Goal: Information Seeking & Learning: Find specific fact

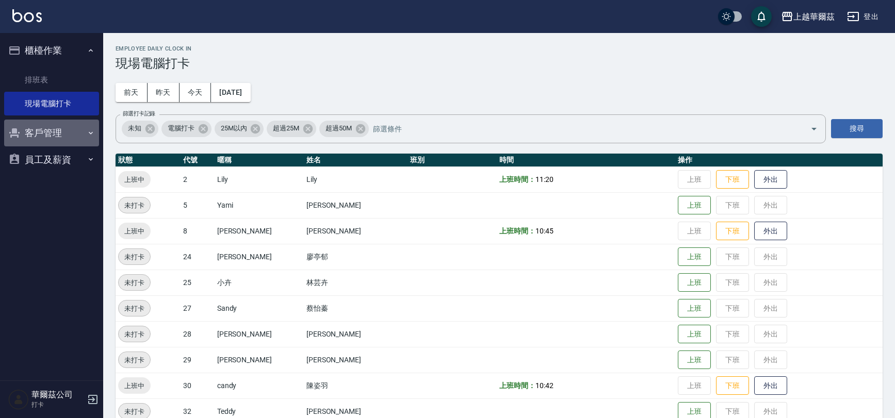
click at [52, 137] on button "客戶管理" at bounding box center [51, 133] width 95 height 27
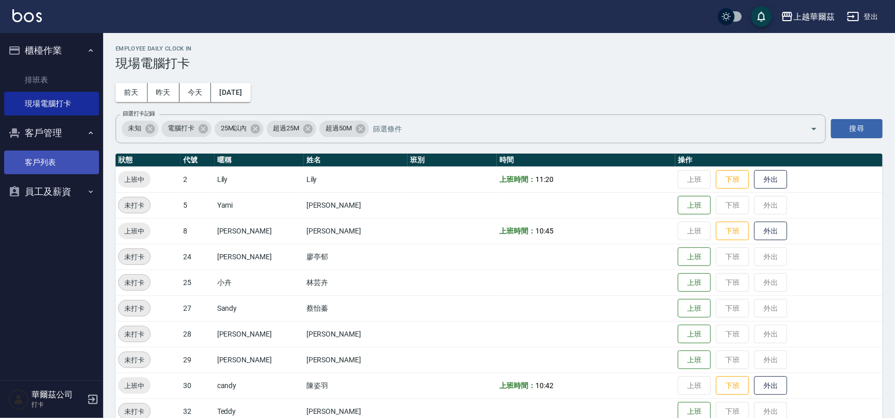
click at [47, 155] on link "客戶列表" at bounding box center [51, 163] width 95 height 24
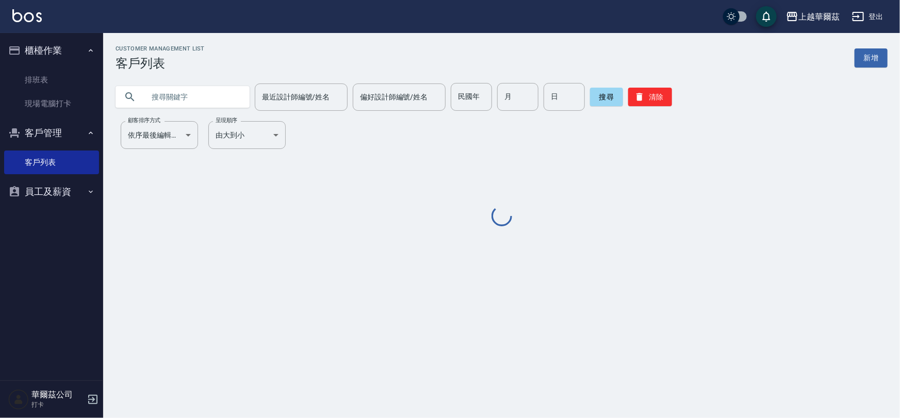
click at [168, 91] on input "text" at bounding box center [192, 97] width 97 height 28
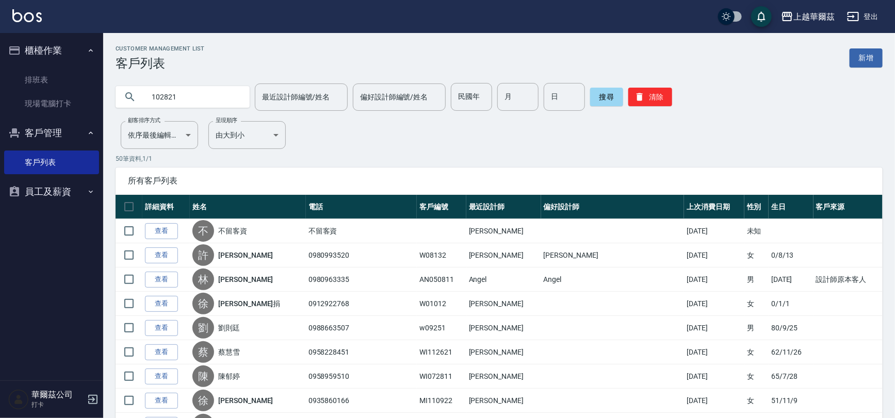
type input "102821"
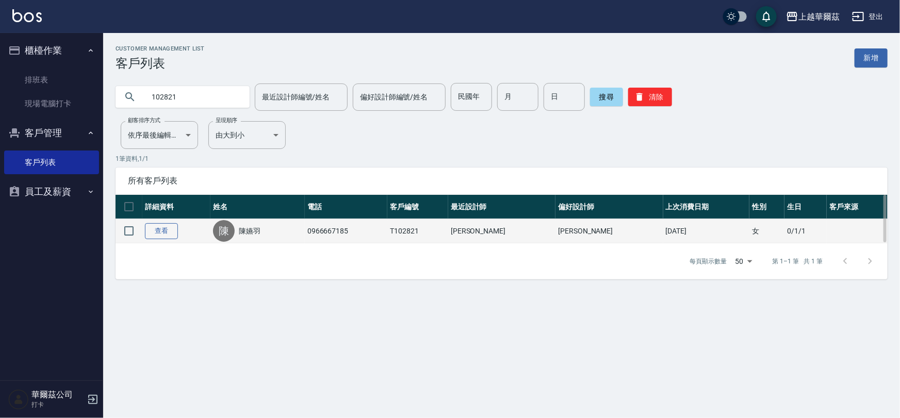
drag, startPoint x: 176, startPoint y: 219, endPoint x: 169, endPoint y: 232, distance: 14.3
click at [175, 223] on td "查看" at bounding box center [176, 231] width 68 height 24
click at [169, 232] on link "查看" at bounding box center [161, 231] width 33 height 16
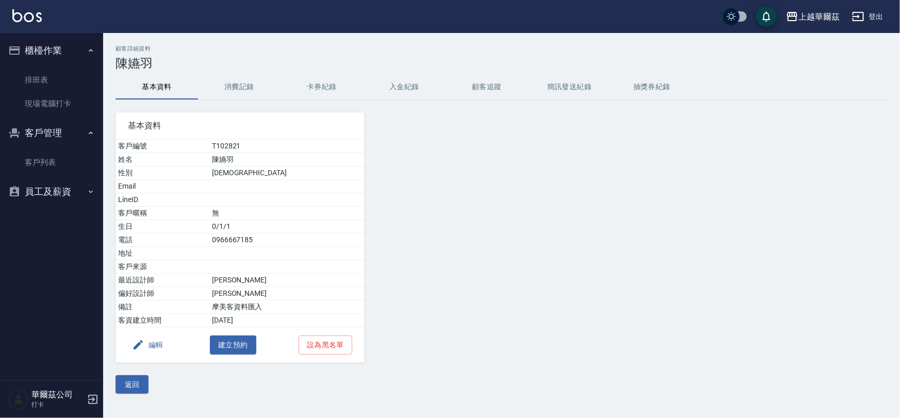
click at [397, 89] on button "入金紀錄" at bounding box center [404, 87] width 83 height 25
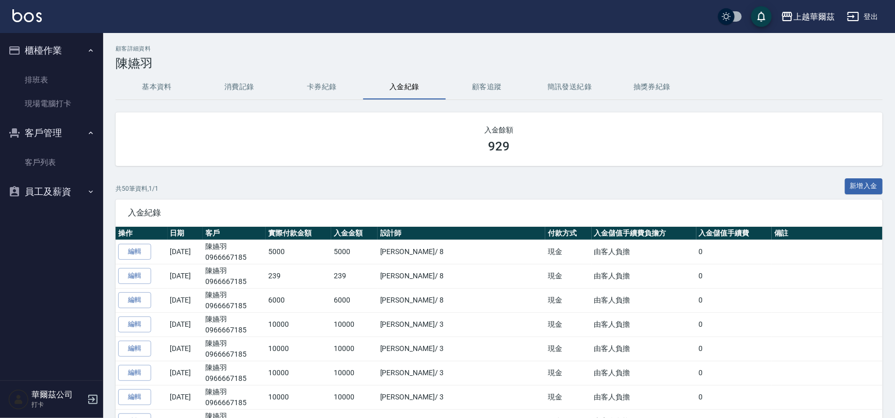
click at [230, 89] on button "消費記錄" at bounding box center [239, 87] width 83 height 25
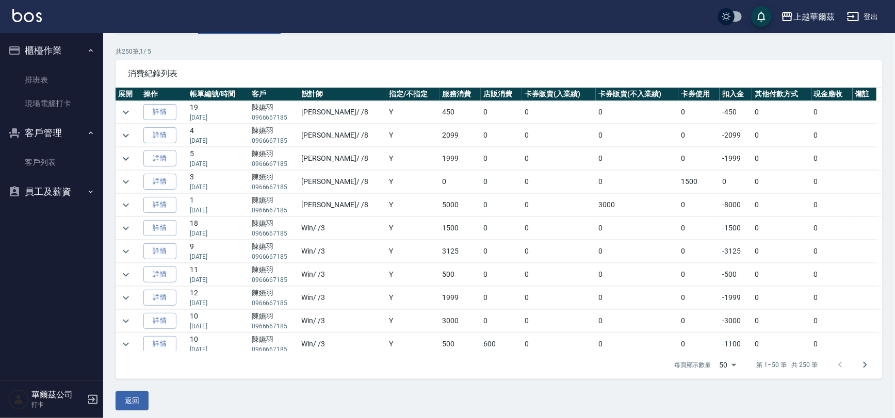
scroll to position [70, 0]
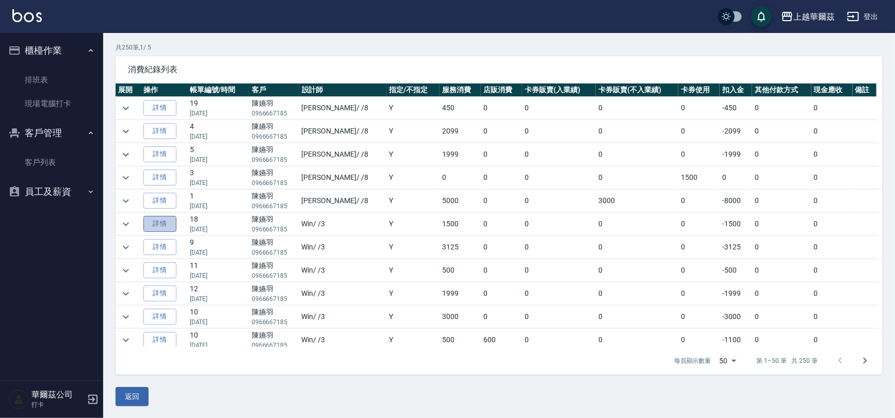
click at [156, 222] on link "詳情" at bounding box center [159, 224] width 33 height 16
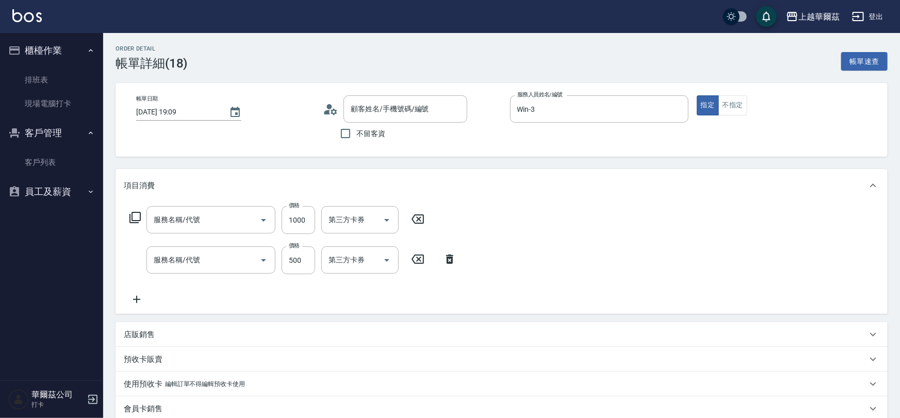
type input "[DATE] 19:09"
type input "Win-3"
type input "陳嬿羽/0966667185/T102821"
type input "染1500(405)"
type input "接髮洗450(102)"
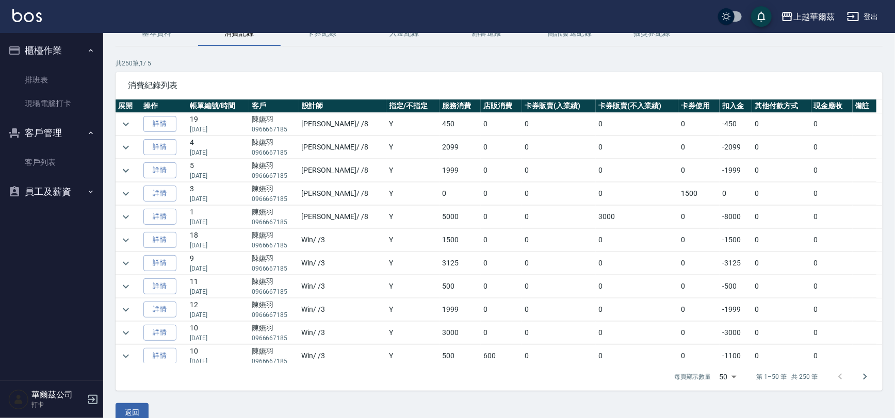
scroll to position [58, 0]
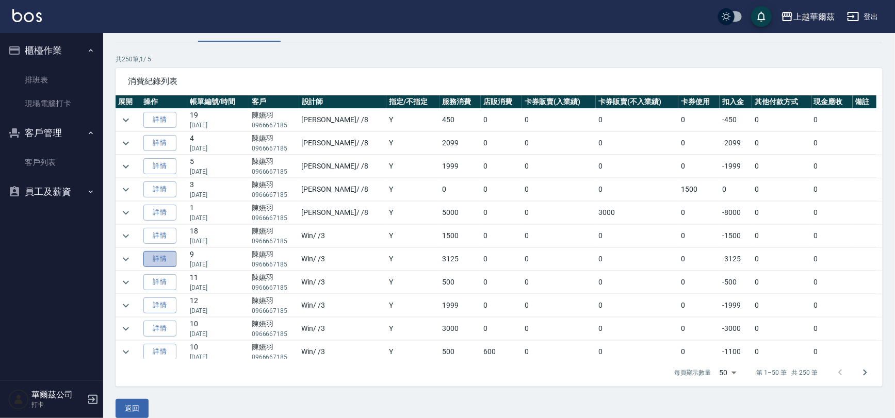
click at [158, 254] on link "詳情" at bounding box center [159, 259] width 33 height 16
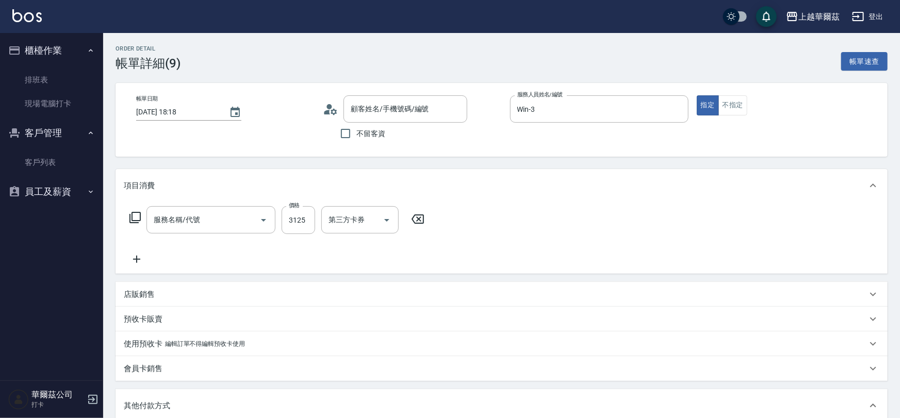
type input "[DATE] 18:18"
type input "Win-3"
type input "陳嬿羽/0966667185/T102821"
type input "離子護(636)"
drag, startPoint x: 894, startPoint y: 119, endPoint x: 893, endPoint y: 140, distance: 21.7
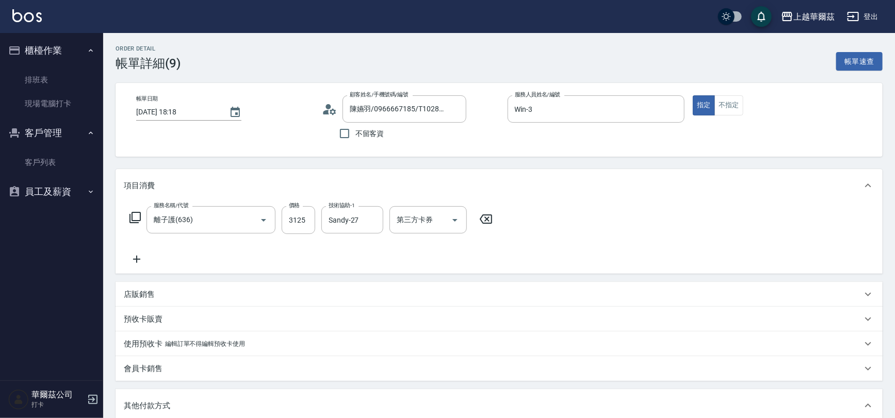
click at [893, 140] on div "Order detail 帳單詳細 (9) 帳單速查 帳單日期 [DATE] 18:18 顧客姓名/手機號碼/編號 [PERSON_NAME]/0966667…" at bounding box center [499, 338] width 792 height 610
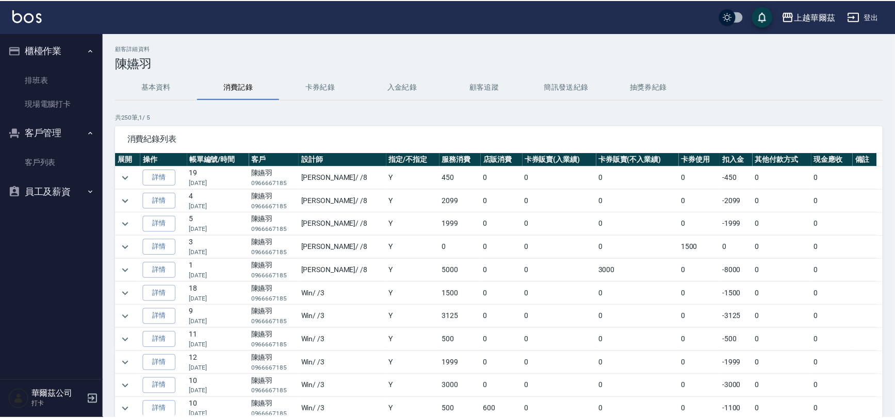
scroll to position [62, 0]
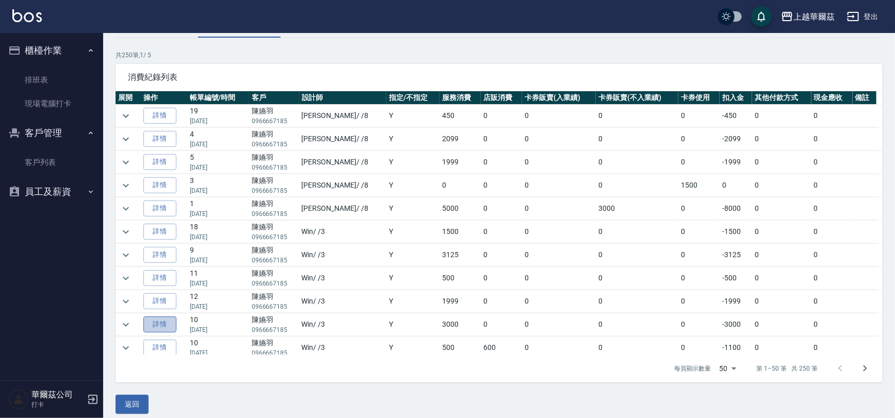
click at [154, 319] on link "詳情" at bounding box center [159, 325] width 33 height 16
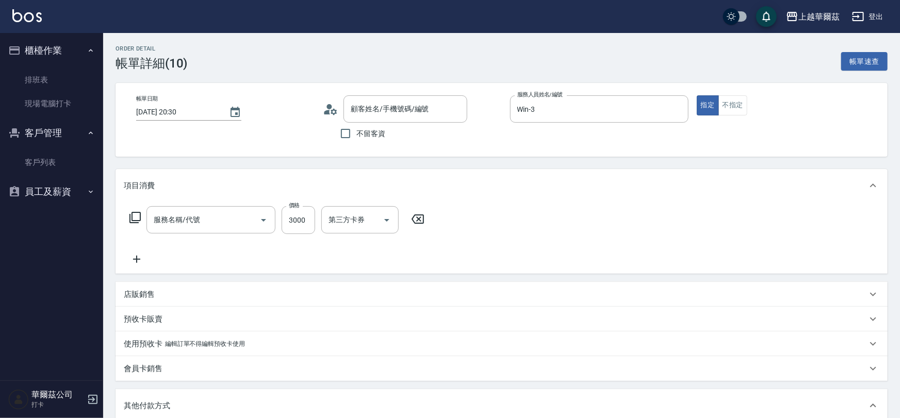
type input "[DATE] 20:30"
type input "Win-3"
type input "陳嬿羽/0966667185/T102821"
type input "貼片重整3000(707)"
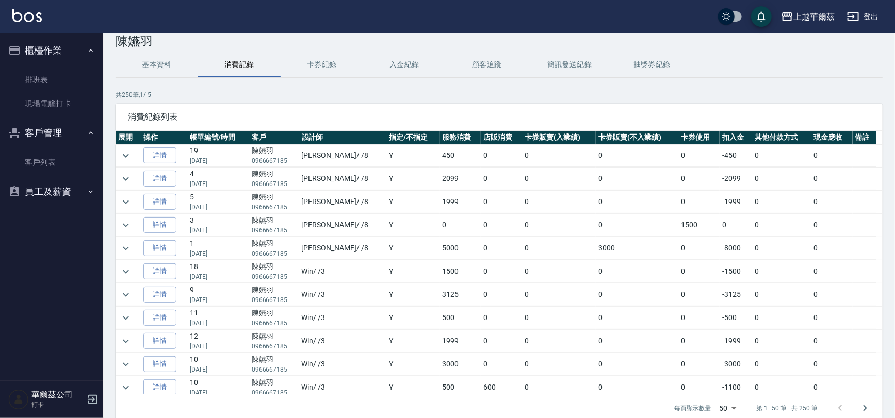
scroll to position [70, 0]
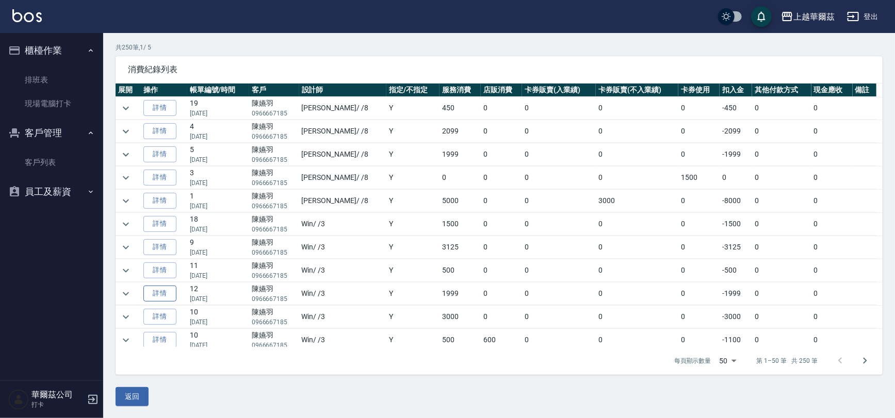
click at [166, 291] on link "詳情" at bounding box center [159, 294] width 33 height 16
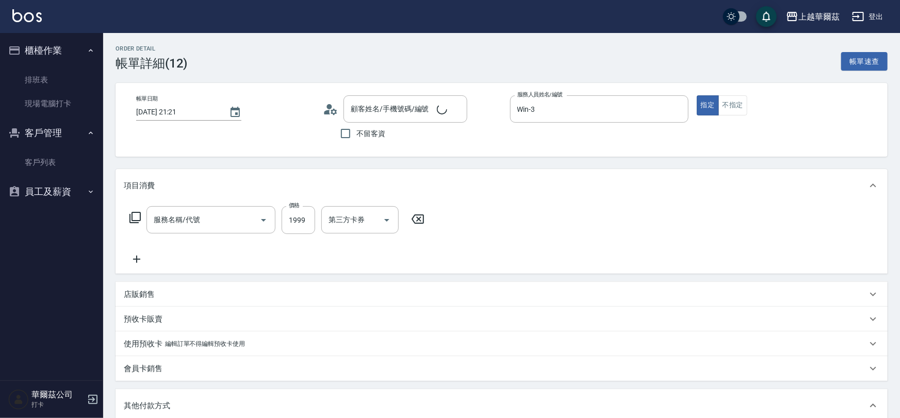
type input "[DATE] 21:21"
type input "Win-3"
type input "冰樣頭皮1999(803)"
type input "陳嬿羽/0966667185/T102821"
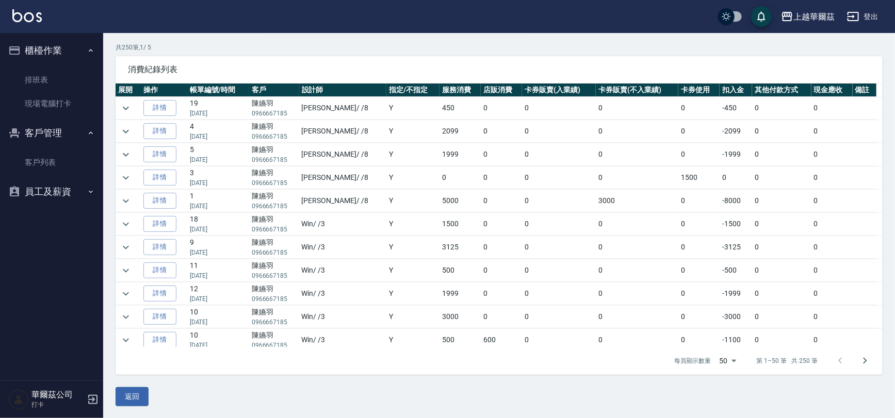
scroll to position [231, 0]
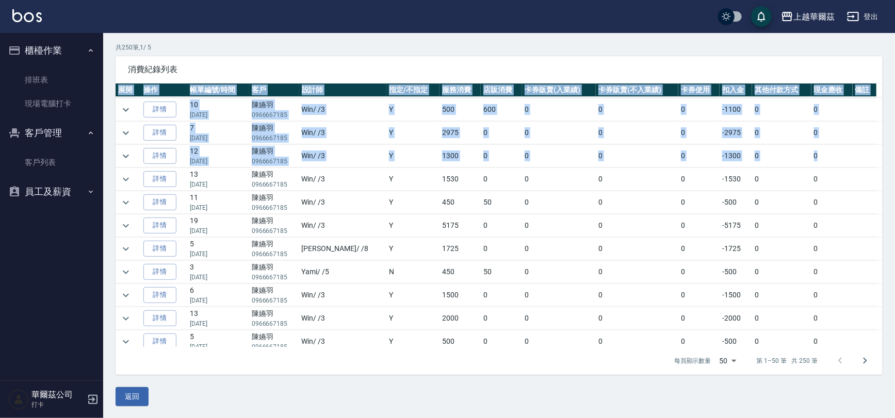
drag, startPoint x: 878, startPoint y: 142, endPoint x: 885, endPoint y: 128, distance: 15.5
click at [885, 128] on div "顧客詳細資料 [PERSON_NAME]資料 消費記錄 卡券紀錄 入金紀錄 顧客追蹤 簡訊發送紀錄 抽獎券紀錄 共 250 筆, 1 / 5 消費紀錄列表 展…" at bounding box center [499, 191] width 792 height 431
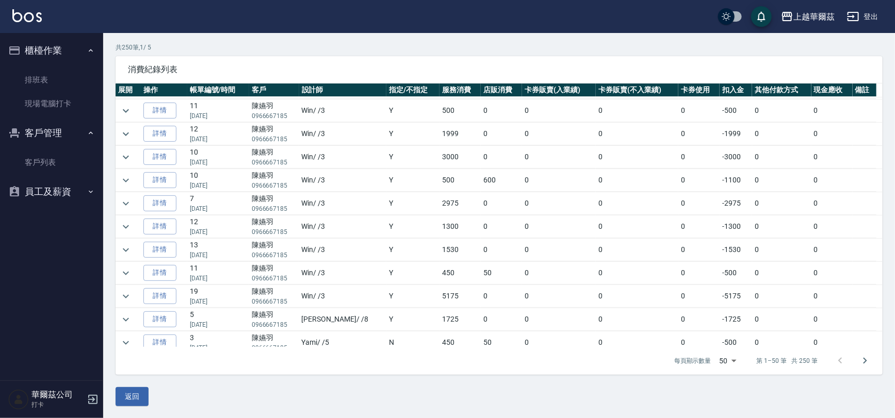
scroll to position [135, 0]
click at [160, 223] on link "詳情" at bounding box center [159, 229] width 33 height 16
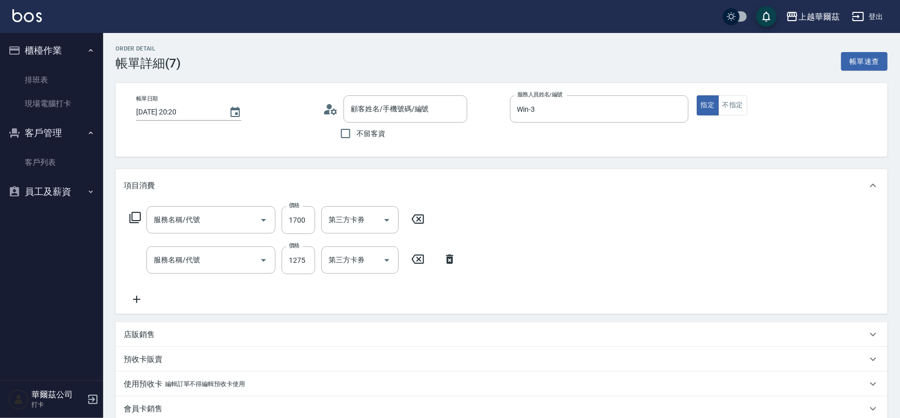
type input "[DATE] 20:20"
type input "Win-3"
type input "陳嬿羽/0966667185/T102821"
type input "日式結構護(609)"
type input "中草藥1800(822)"
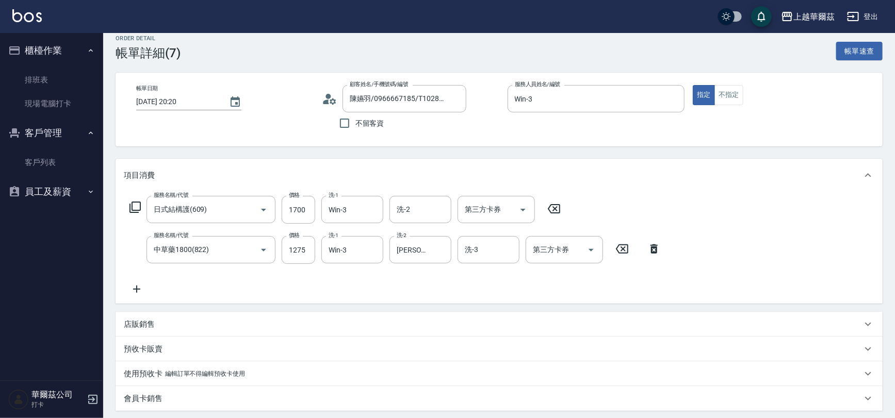
scroll to position [14, 0]
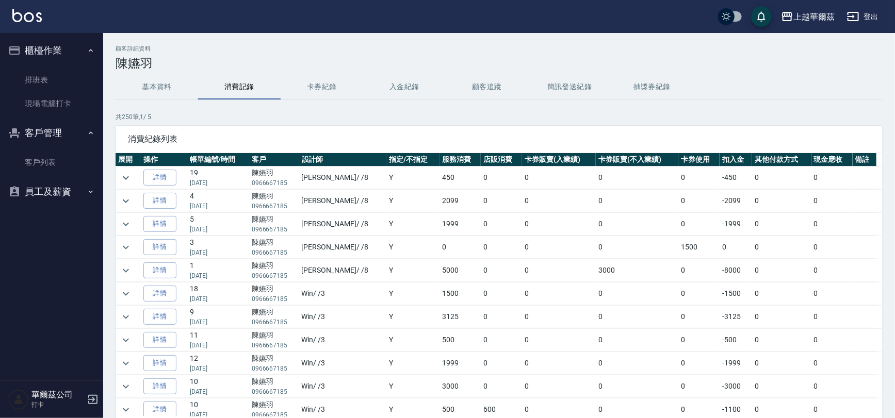
click at [59, 64] on ul "排班表 現場電腦打卡" at bounding box center [51, 92] width 95 height 56
click at [41, 72] on link "排班表" at bounding box center [51, 80] width 95 height 24
